Goal: Task Accomplishment & Management: Manage account settings

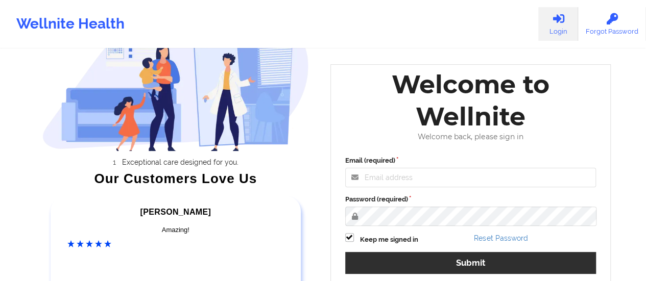
scroll to position [102, 0]
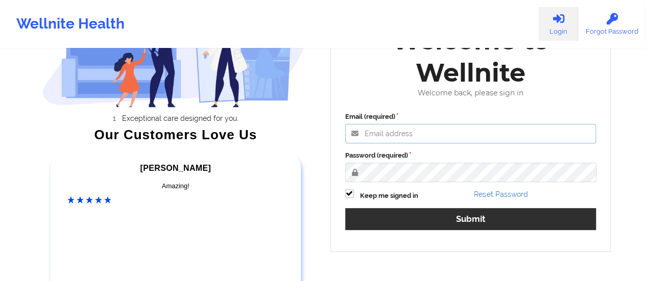
type input "[EMAIL_ADDRESS][DOMAIN_NAME]"
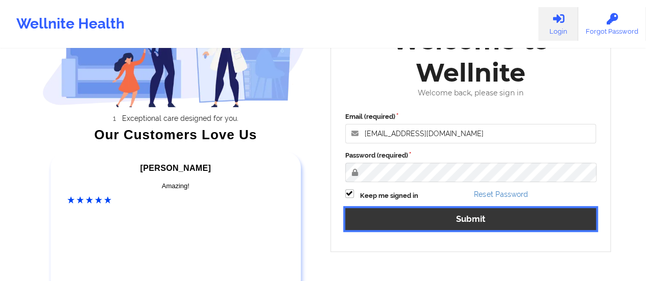
click at [436, 214] on button "Submit" at bounding box center [470, 219] width 251 height 22
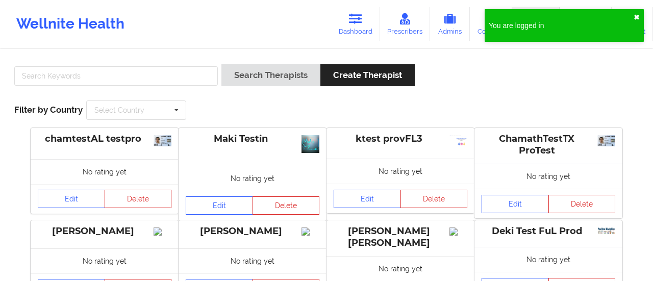
drag, startPoint x: 638, startPoint y: 15, endPoint x: 597, endPoint y: 36, distance: 46.3
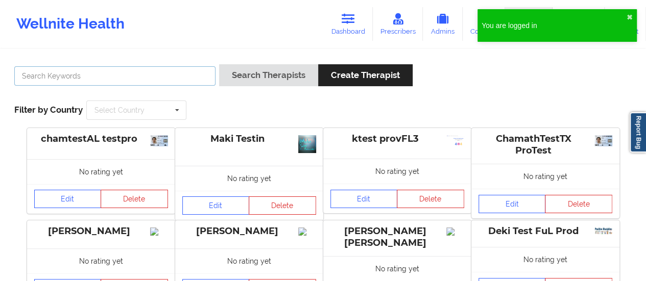
click at [50, 83] on input "text" at bounding box center [114, 75] width 201 height 19
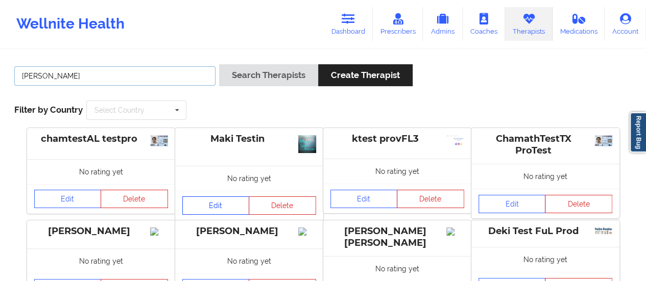
type input "[PERSON_NAME]"
click at [233, 208] on link "Edit" at bounding box center [215, 205] width 67 height 18
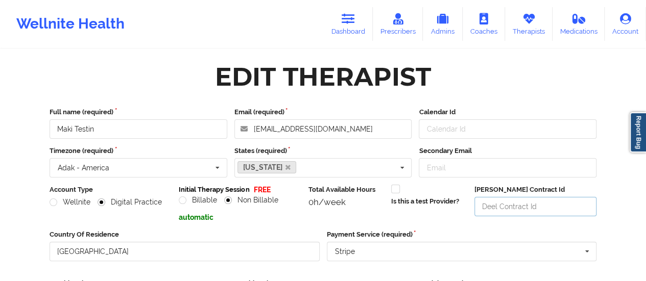
click at [496, 207] on input "[PERSON_NAME] Contract Id" at bounding box center [535, 206] width 122 height 19
paste input "mdgwenv"
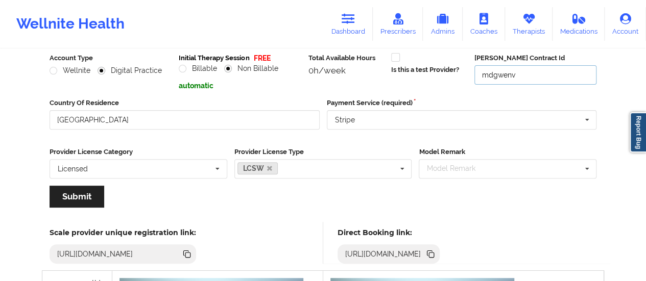
scroll to position [153, 0]
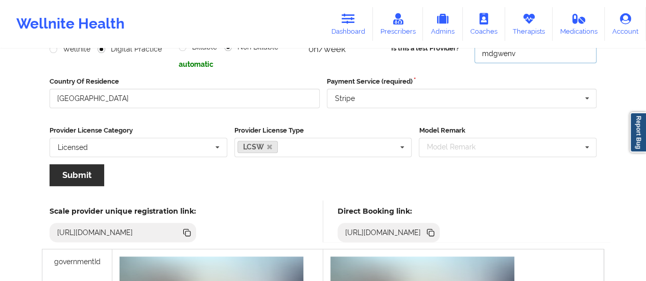
type input "mdgwenv"
click at [64, 173] on button "Submit" at bounding box center [77, 175] width 55 height 22
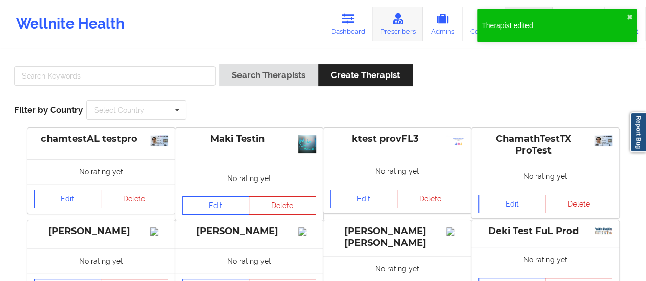
click at [409, 94] on div "Search Therapists Create Therapist Filter by Country Select Country [GEOGRAPHIC…" at bounding box center [322, 92] width 631 height 70
click at [397, 33] on link "Prescribers" at bounding box center [398, 24] width 51 height 34
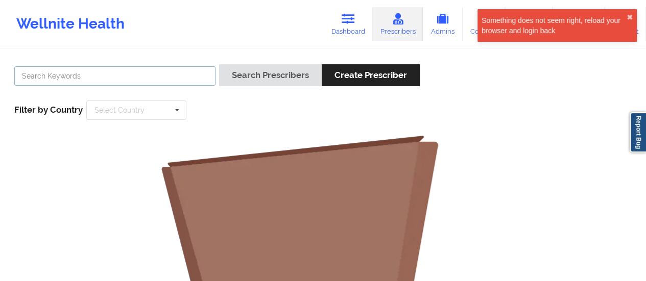
click at [117, 78] on input "text" at bounding box center [114, 75] width 201 height 19
type input "caro"
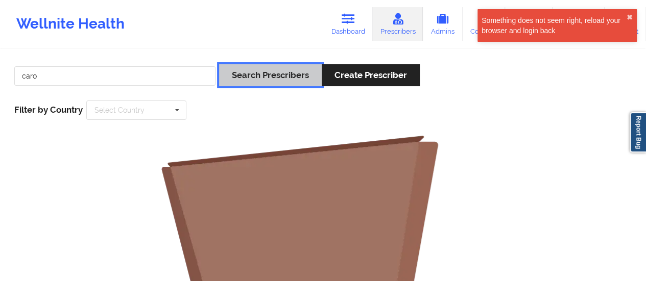
click at [238, 83] on button "Search Prescribers" at bounding box center [270, 75] width 103 height 22
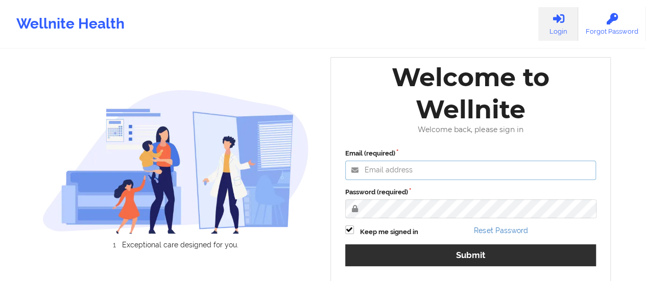
type input "[EMAIL_ADDRESS][DOMAIN_NAME]"
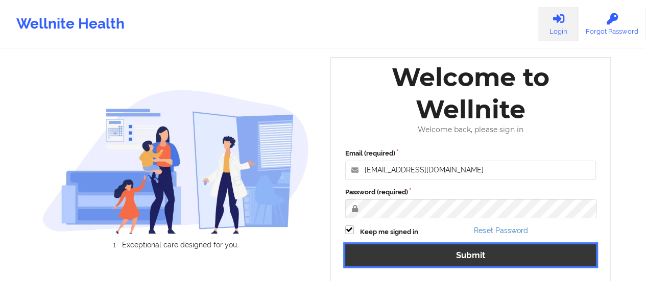
click at [384, 255] on button "Submit" at bounding box center [470, 255] width 251 height 22
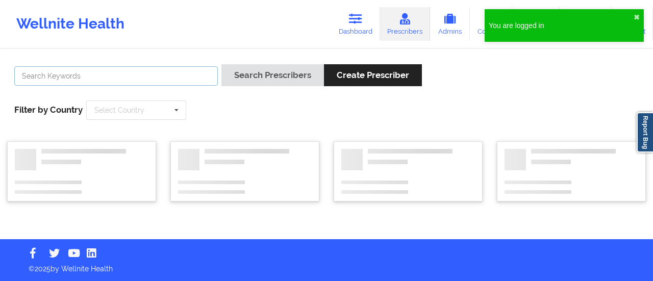
click at [121, 83] on input "text" at bounding box center [116, 75] width 204 height 19
type input "caro"
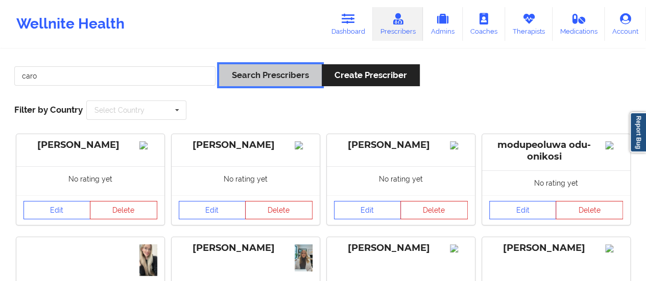
click at [295, 71] on button "Search Prescribers" at bounding box center [270, 75] width 103 height 22
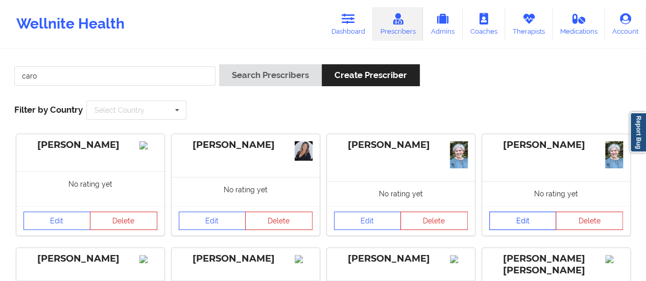
click at [519, 222] on link "Edit" at bounding box center [522, 221] width 67 height 18
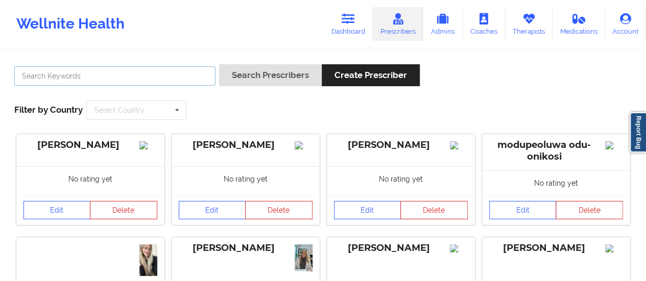
click at [103, 68] on input "text" at bounding box center [114, 75] width 201 height 19
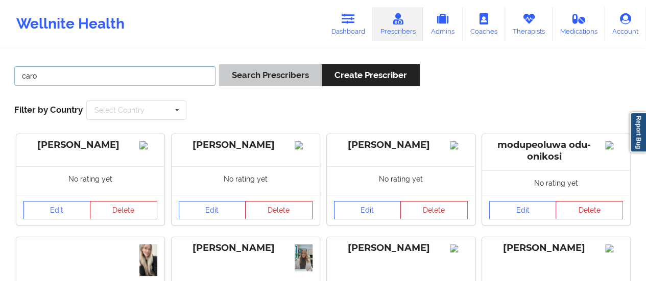
type input "caro"
click at [256, 69] on button "Search Prescribers" at bounding box center [270, 75] width 103 height 22
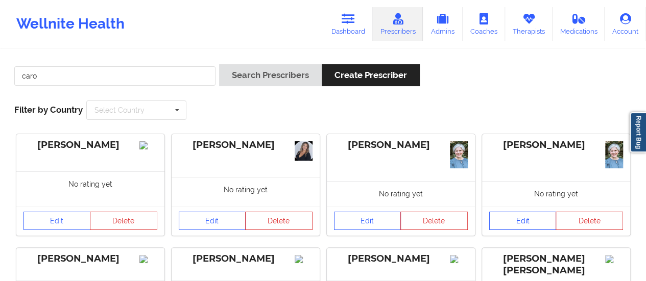
click at [531, 215] on link "Edit" at bounding box center [522, 221] width 67 height 18
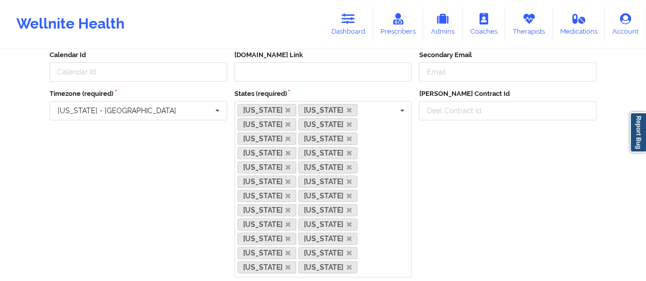
scroll to position [102, 0]
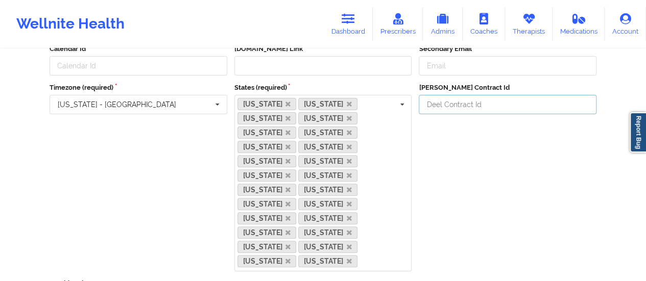
click at [450, 106] on input "[PERSON_NAME] Contract Id" at bounding box center [508, 104] width 178 height 19
paste input "mj57jqq"
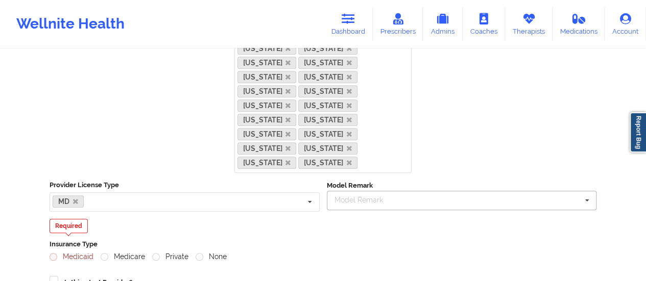
scroll to position [204, 0]
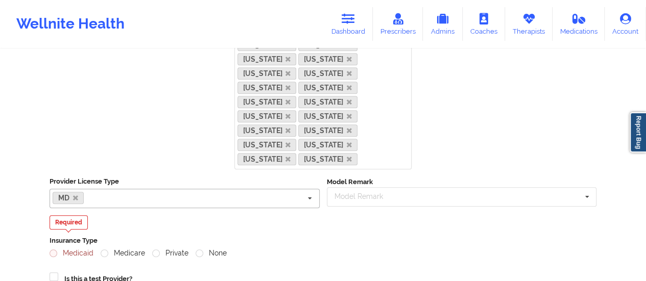
type input "mj57jqq"
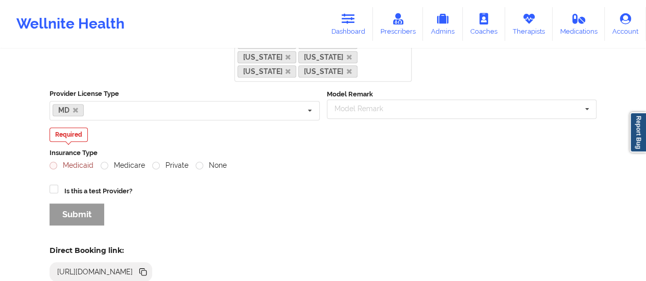
scroll to position [306, 0]
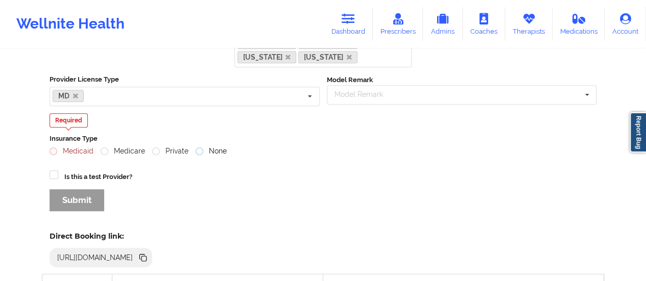
click at [200, 147] on label "None" at bounding box center [210, 151] width 31 height 9
click at [200, 147] on input "None" at bounding box center [199, 151] width 9 height 9
radio input "true"
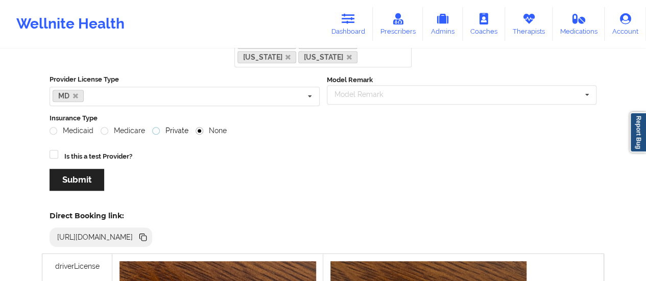
click at [156, 127] on label "Private" at bounding box center [170, 131] width 36 height 9
click at [156, 127] on input "Private" at bounding box center [156, 131] width 9 height 9
radio input "true"
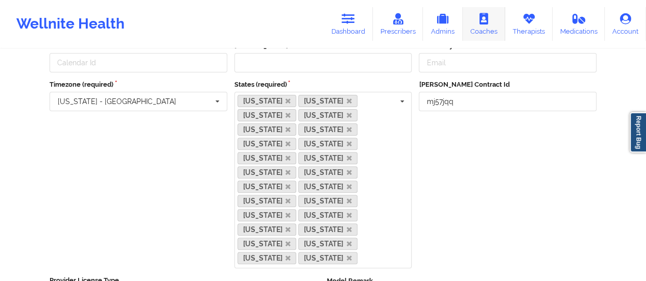
scroll to position [102, 0]
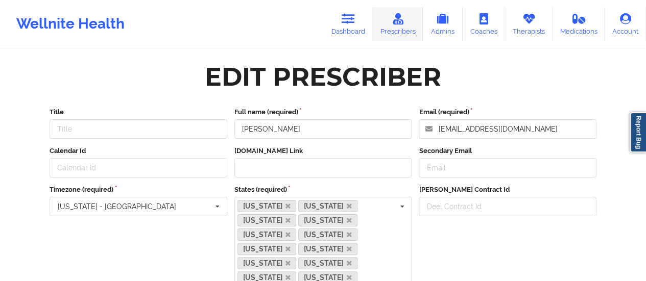
click at [403, 30] on link "Prescribers" at bounding box center [398, 24] width 51 height 34
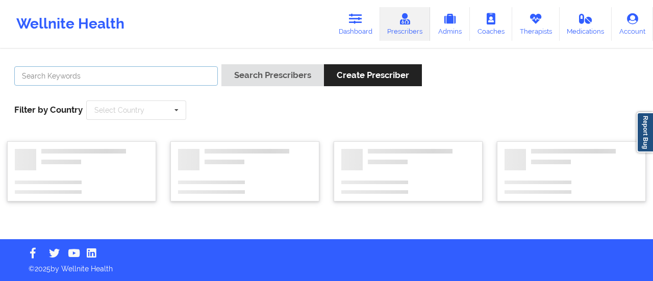
click at [121, 81] on input "text" at bounding box center [116, 75] width 204 height 19
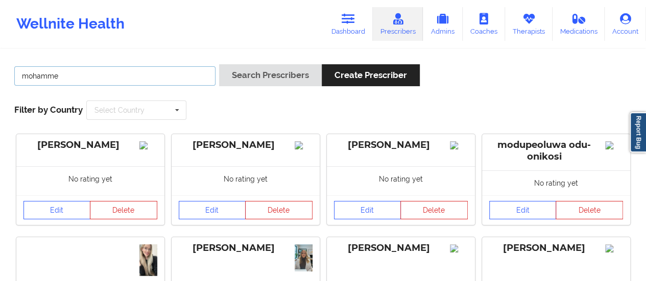
drag, startPoint x: 85, startPoint y: 84, endPoint x: 0, endPoint y: 70, distance: 85.8
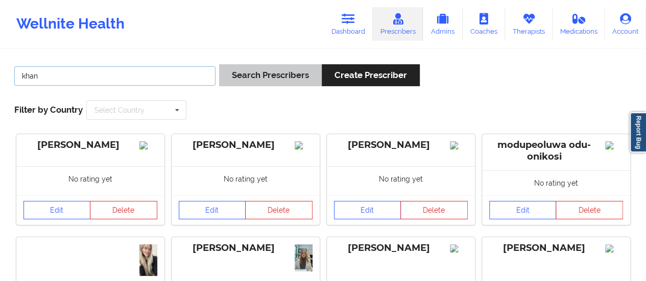
type input "khan"
click at [266, 81] on button "Search Prescribers" at bounding box center [270, 75] width 103 height 22
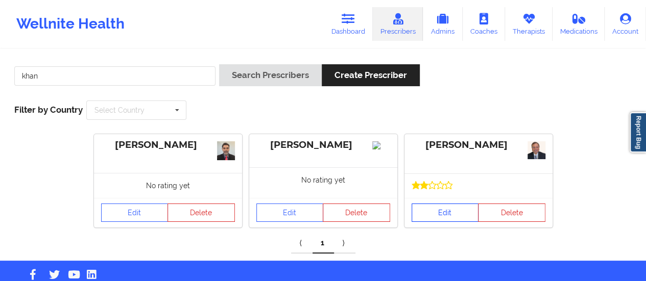
click at [455, 211] on link "Edit" at bounding box center [444, 213] width 67 height 18
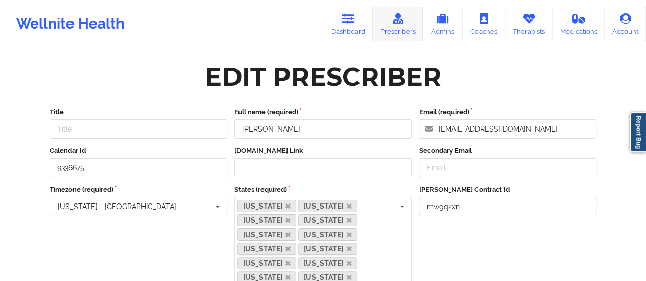
click at [410, 30] on link "Prescribers" at bounding box center [398, 24] width 51 height 34
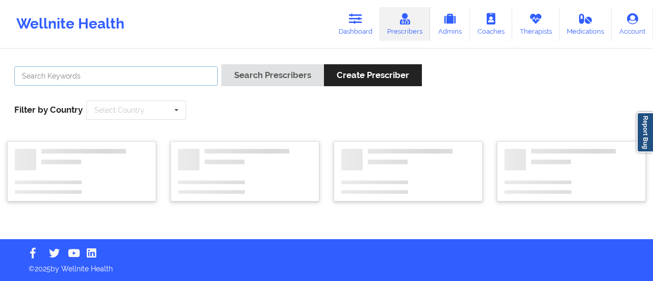
click at [77, 81] on input "text" at bounding box center [116, 75] width 204 height 19
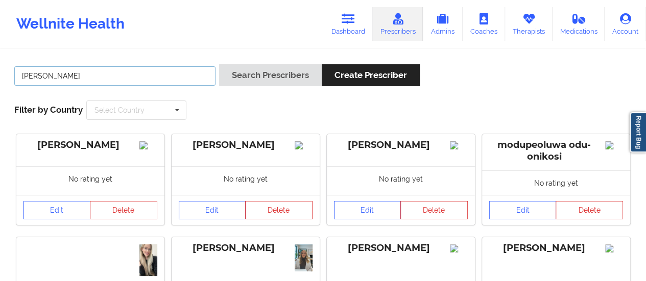
type input "renee"
click at [256, 88] on div "Search Prescribers Create Prescriber" at bounding box center [319, 78] width 201 height 29
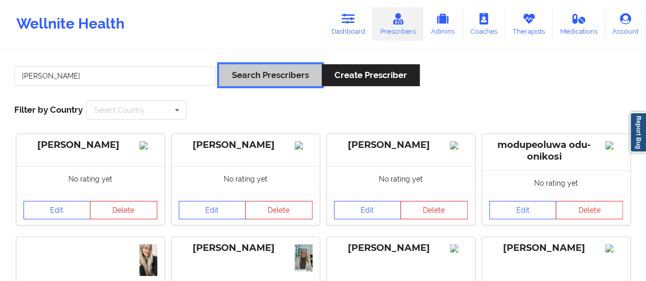
click at [260, 80] on button "Search Prescribers" at bounding box center [270, 75] width 103 height 22
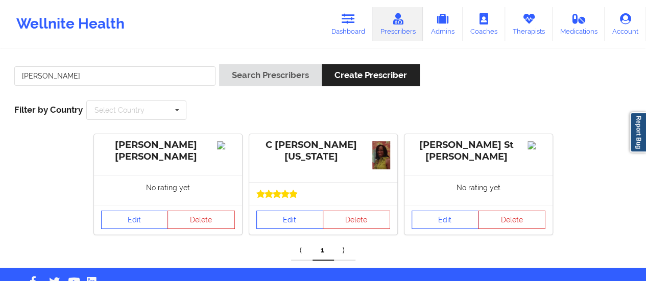
click at [282, 223] on link "Edit" at bounding box center [289, 220] width 67 height 18
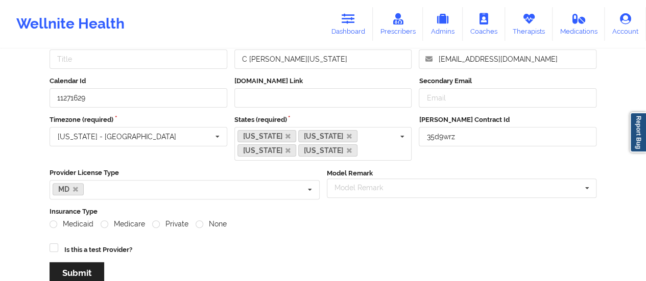
scroll to position [86, 0]
